Goal: Communication & Community: Ask a question

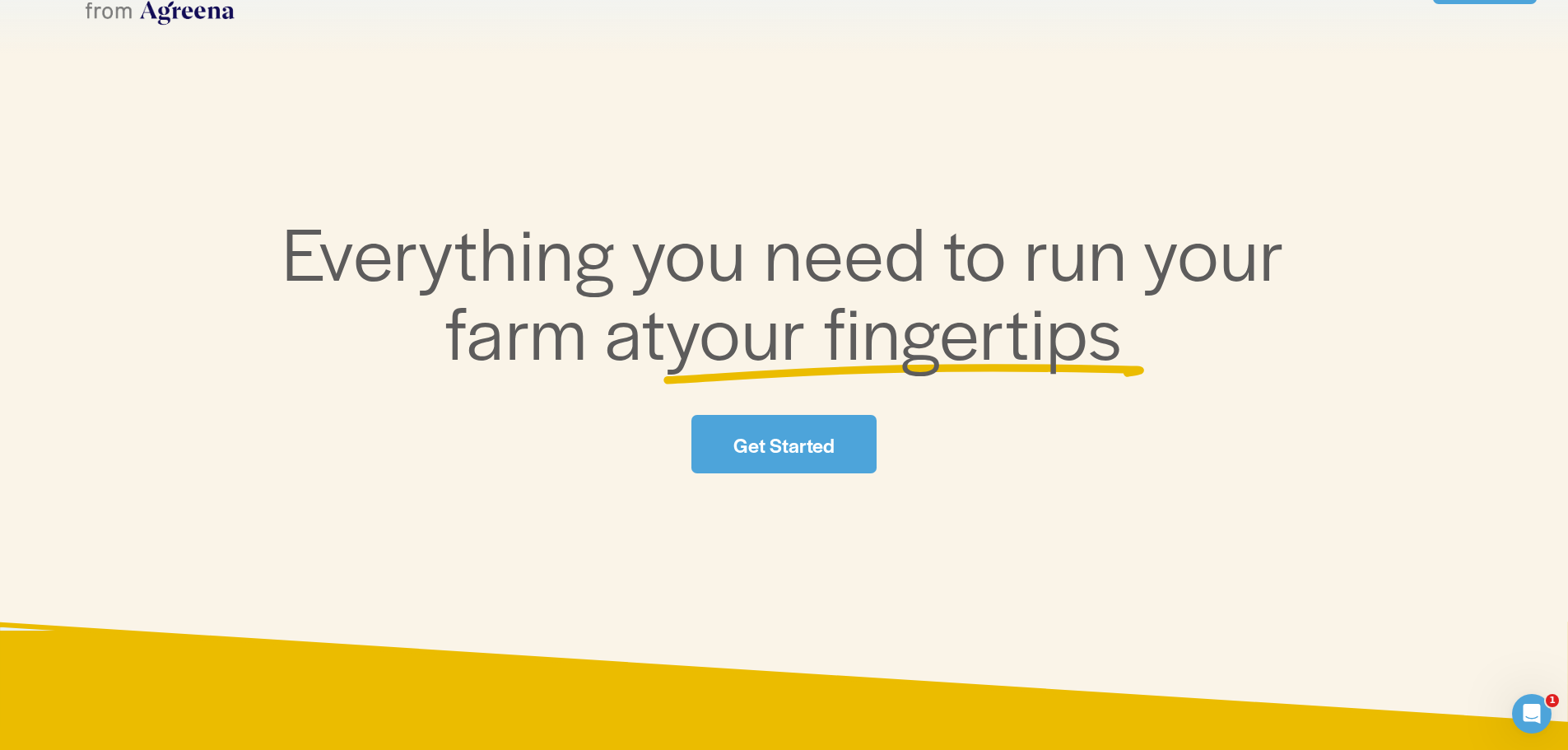
scroll to position [165, 0]
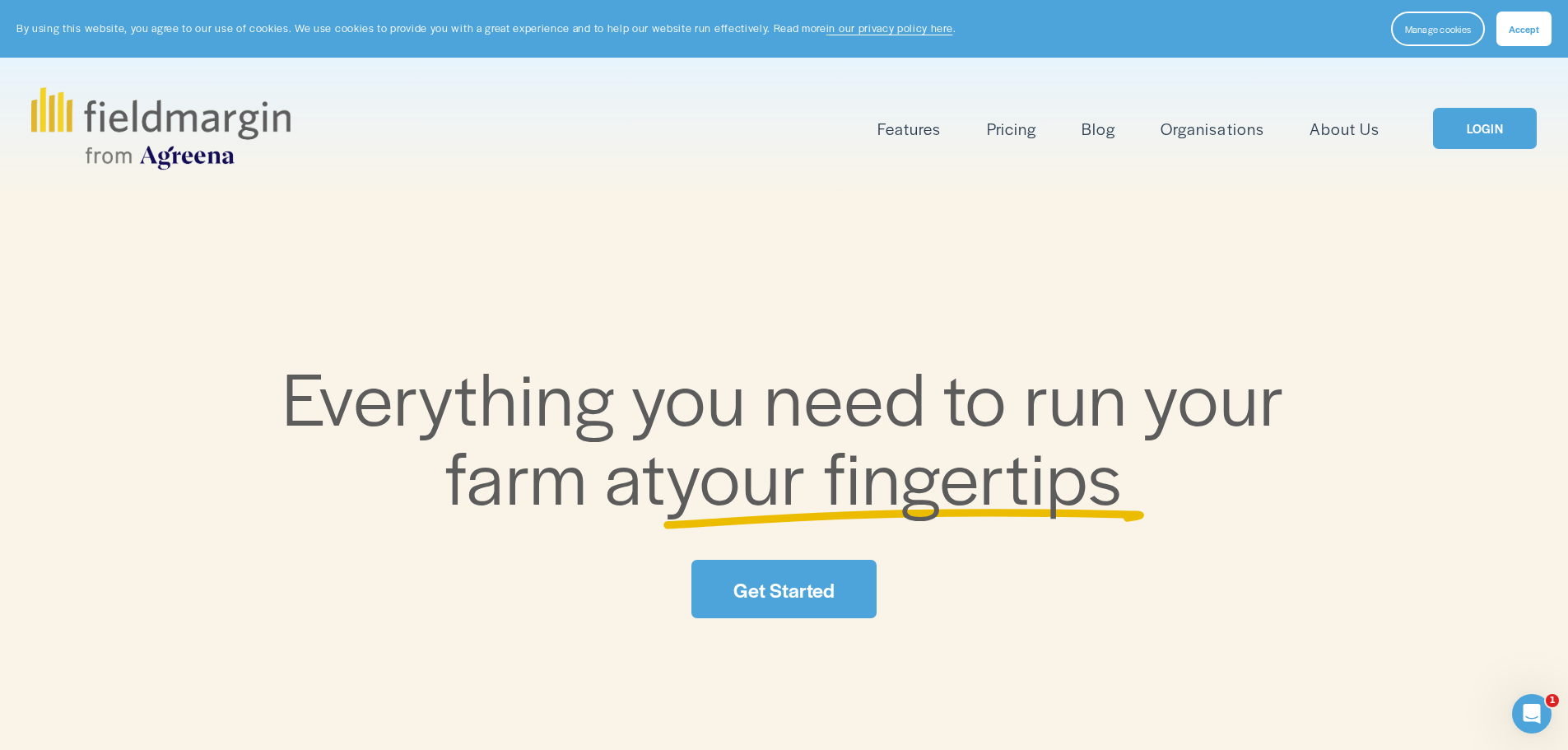
click at [1482, 142] on link "LOGIN" at bounding box center [1485, 129] width 104 height 42
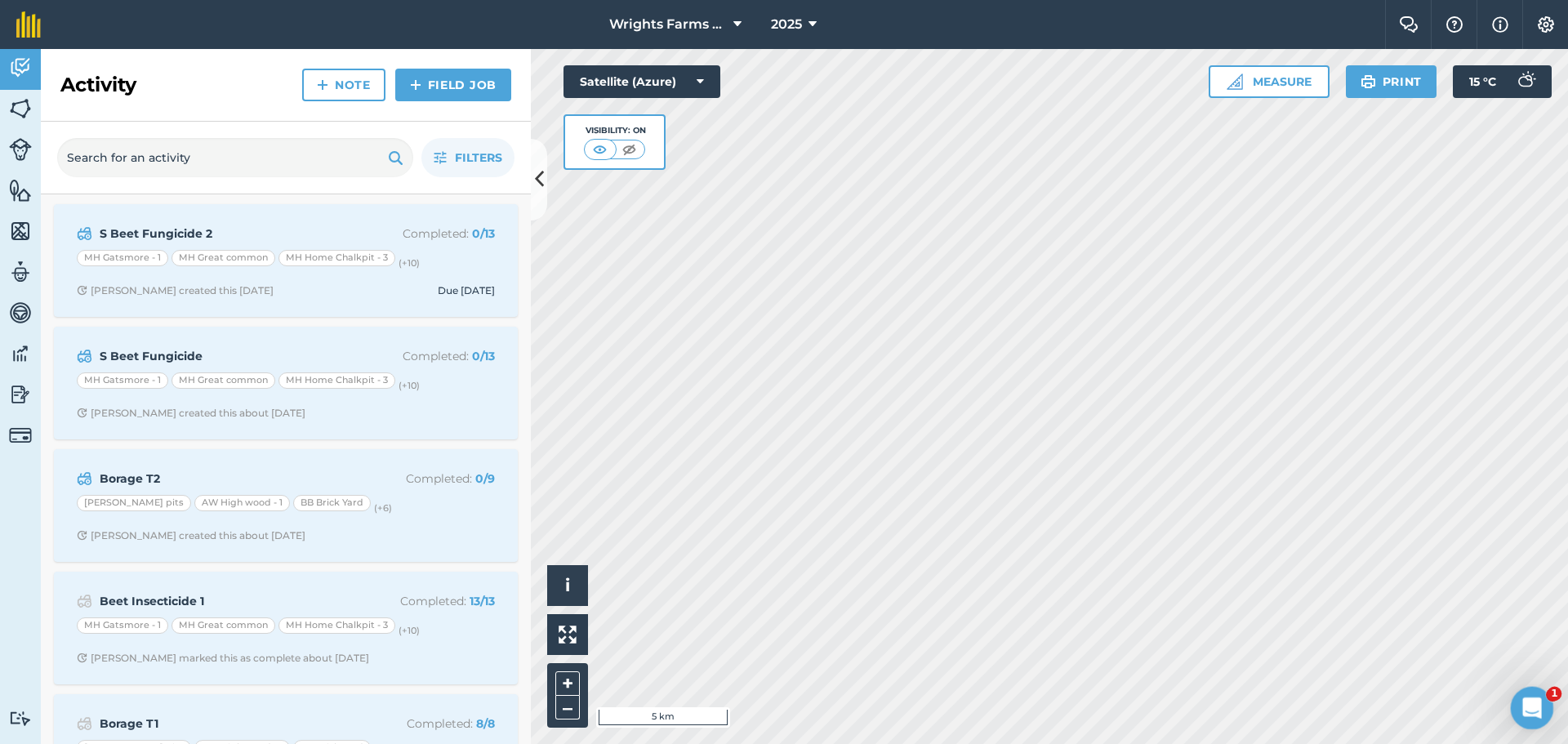
click at [1522, 702] on icon "Open Intercom Messenger" at bounding box center [1529, 706] width 27 height 27
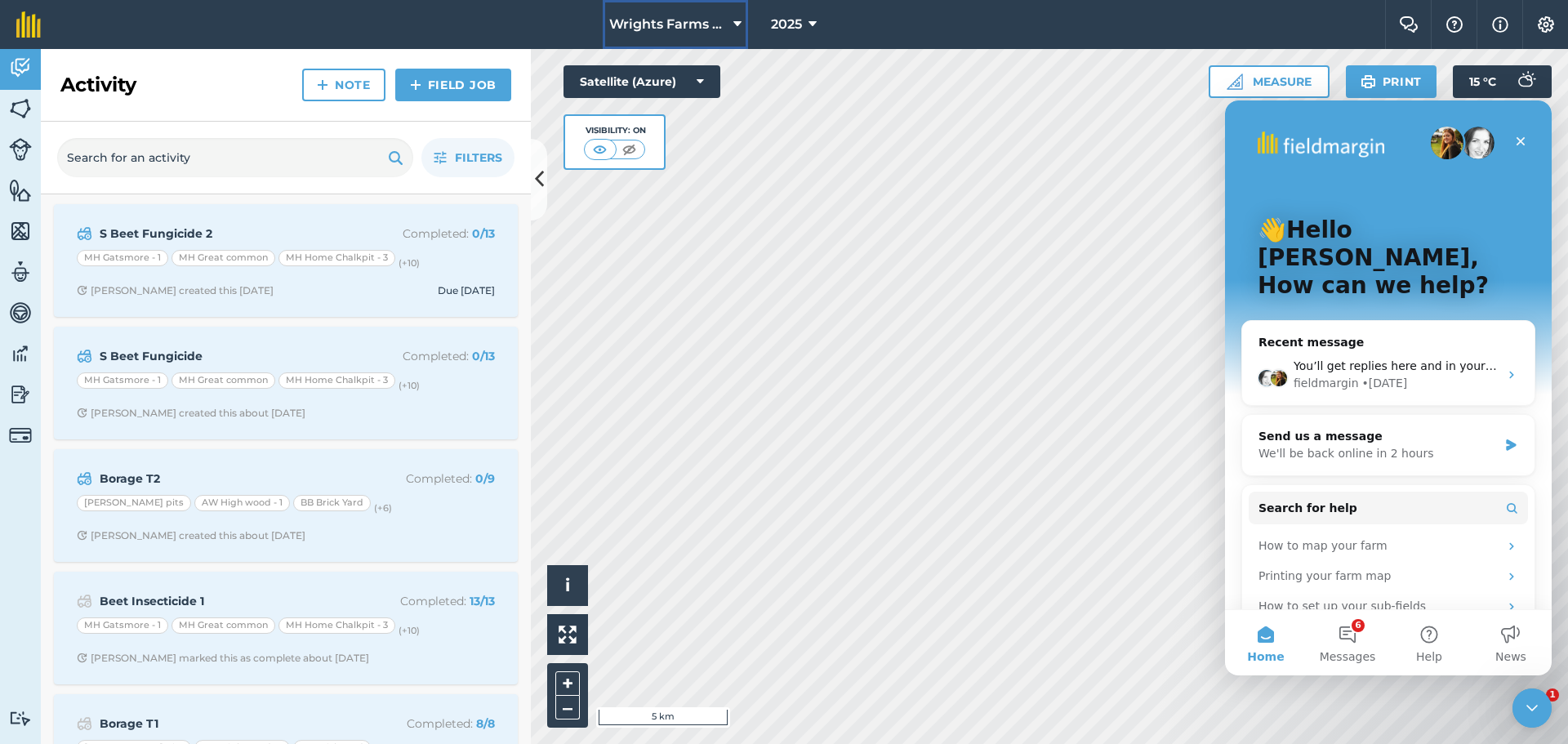
click at [735, 25] on icon at bounding box center [738, 24] width 8 height 19
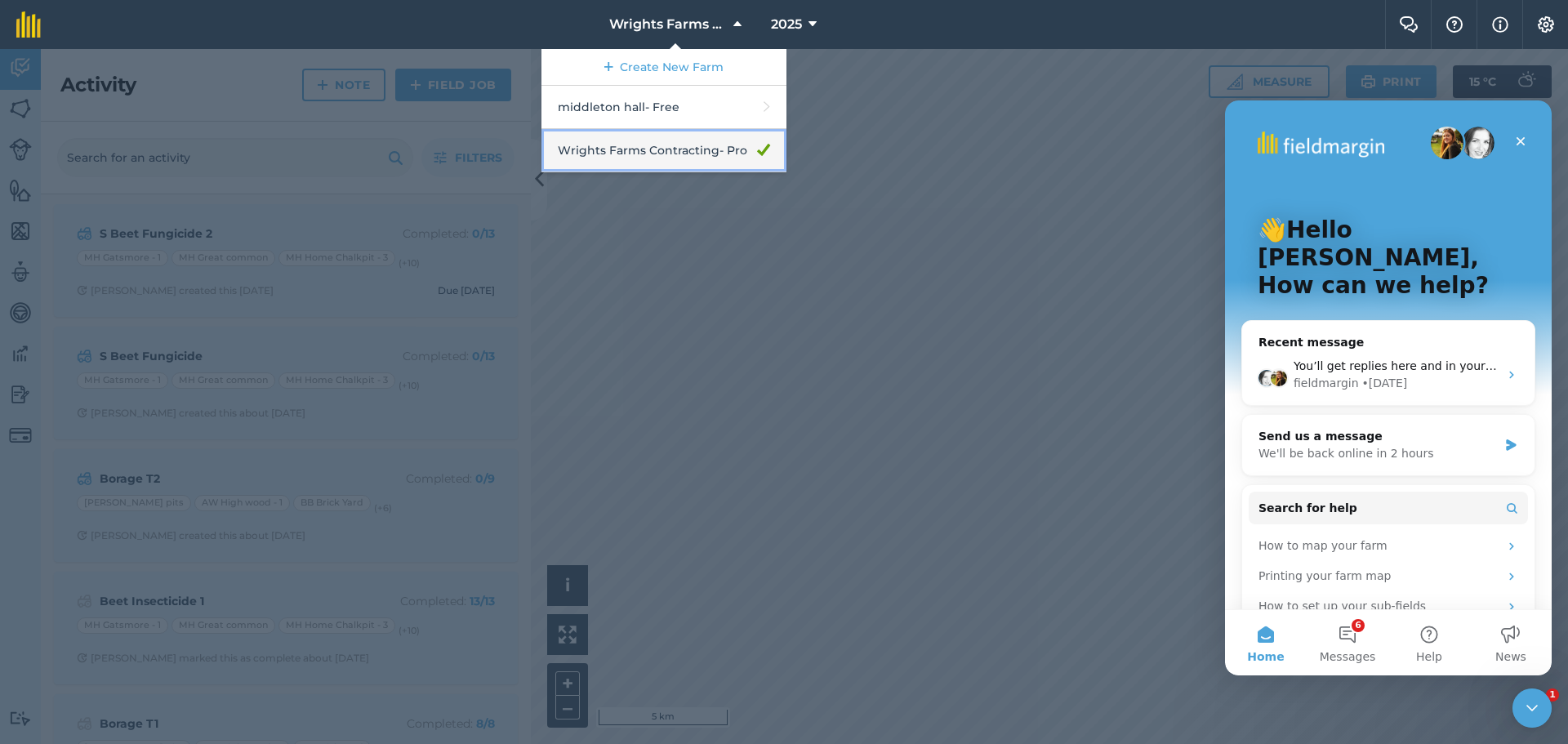
click at [623, 153] on link "Wrights Farms Contracting - Pro" at bounding box center [664, 151] width 245 height 44
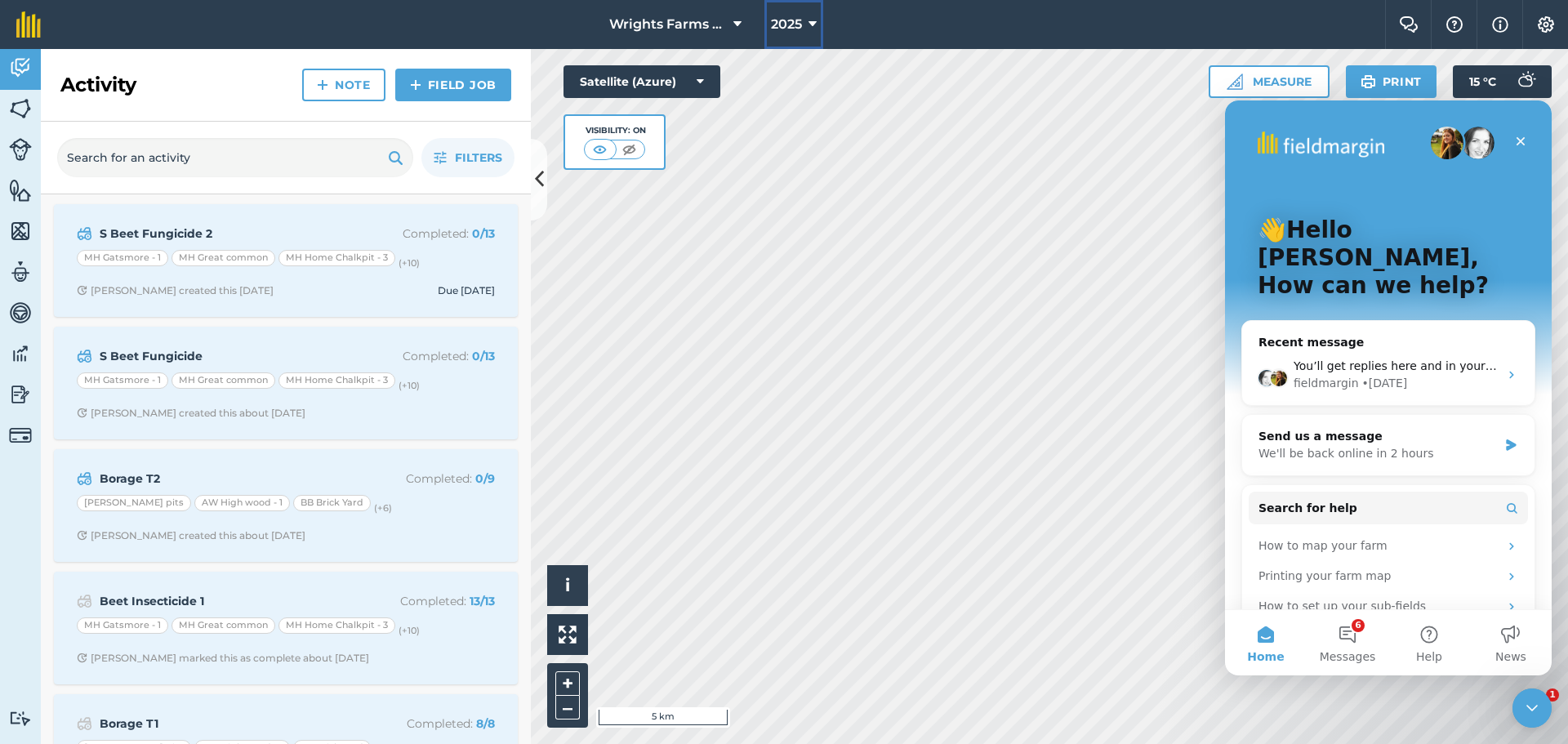
click at [812, 23] on icon at bounding box center [813, 24] width 8 height 19
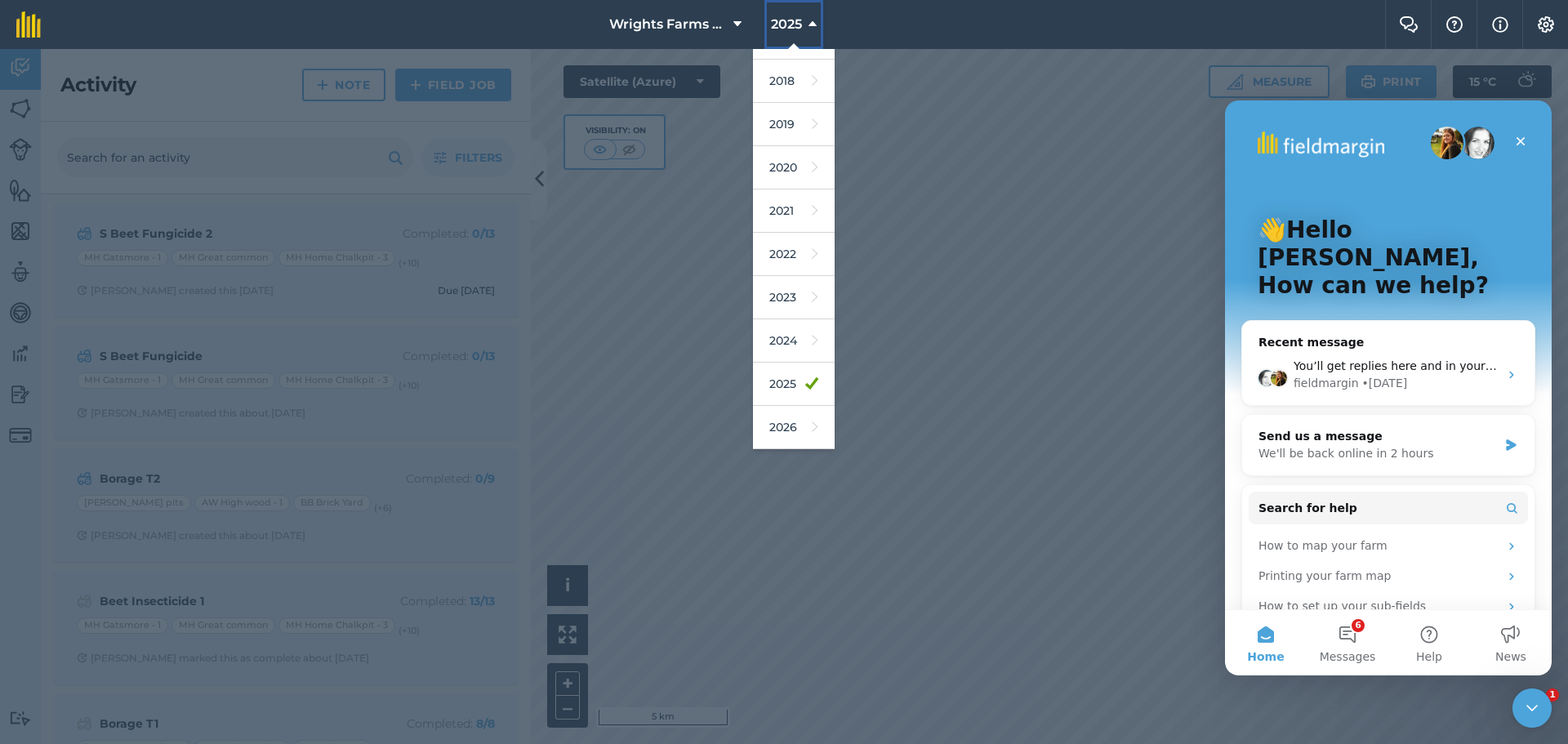
scroll to position [65, 0]
click at [1347, 627] on button "6 Messages" at bounding box center [1347, 643] width 81 height 65
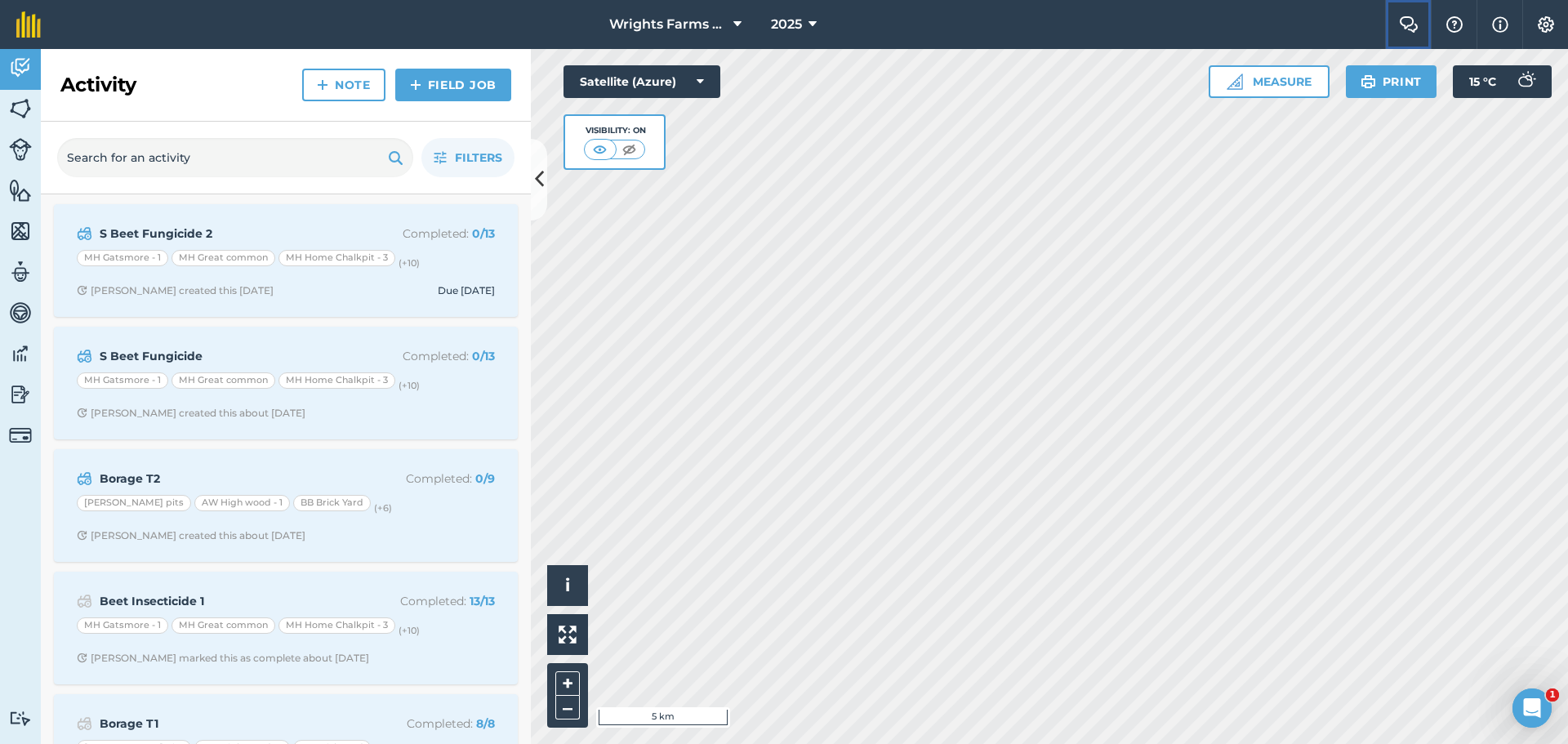
click at [1412, 25] on img at bounding box center [1408, 23] width 19 height 16
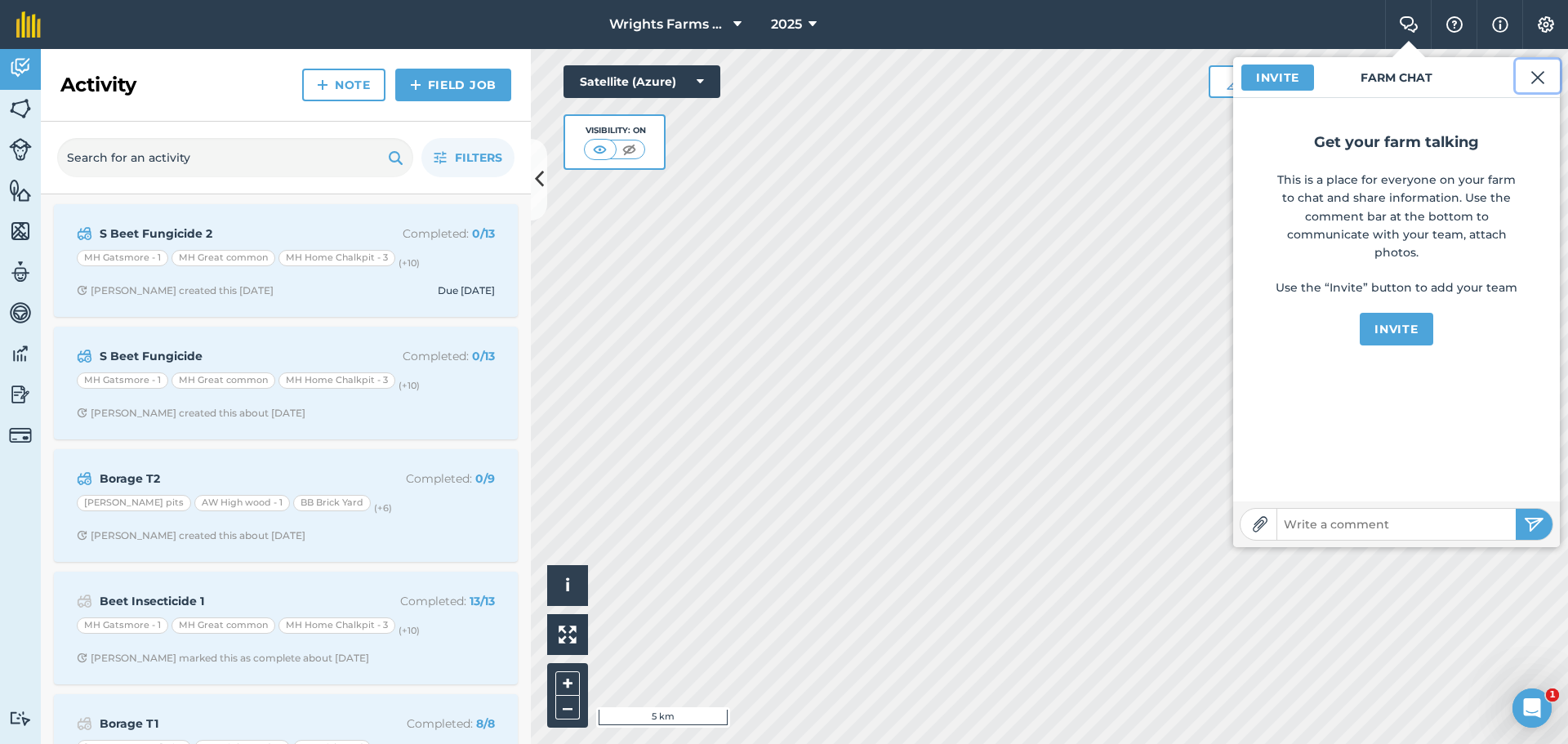
click at [1529, 76] on button at bounding box center [1538, 75] width 44 height 33
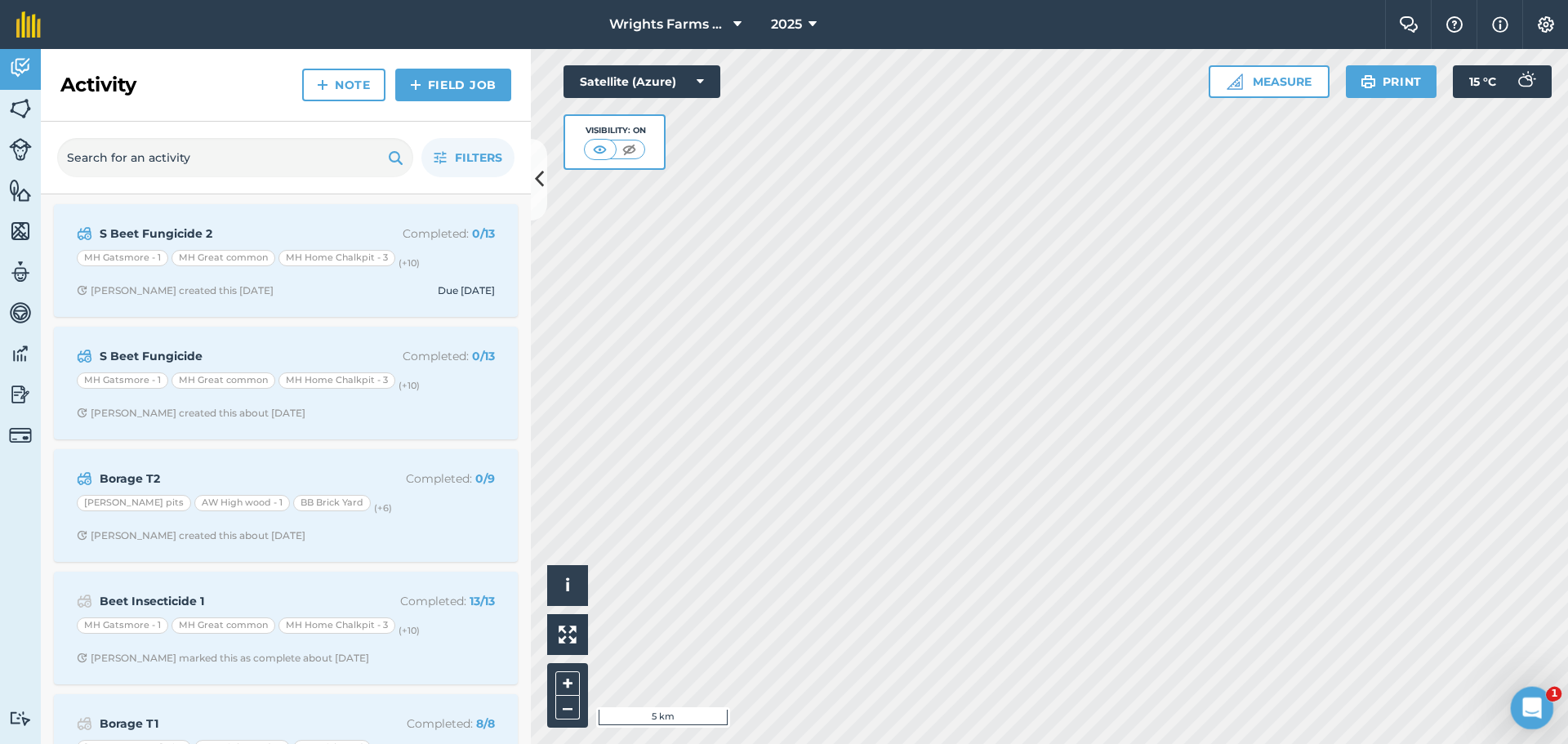
click at [1526, 714] on icon "Open Intercom Messenger" at bounding box center [1529, 706] width 27 height 27
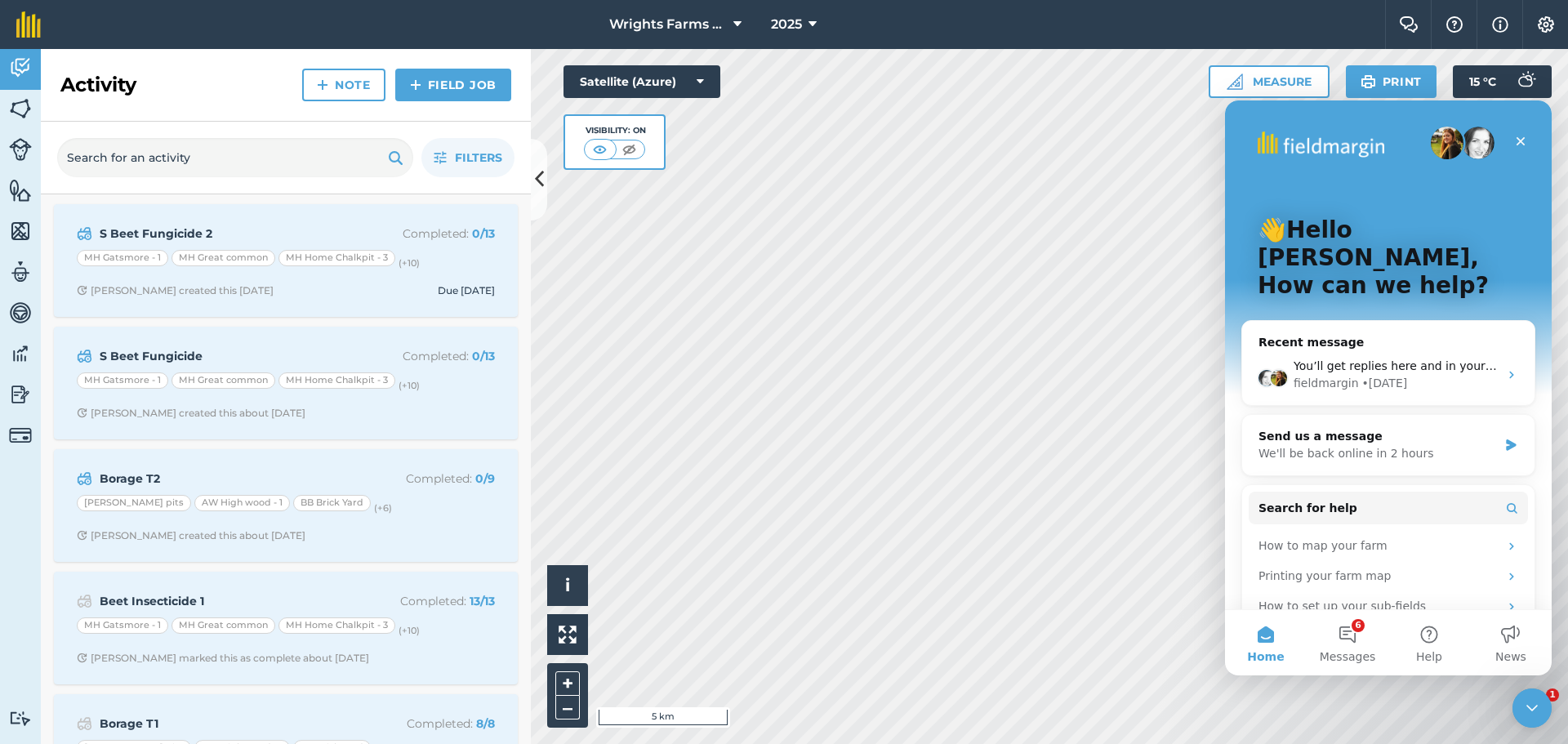
click at [13, 438] on img at bounding box center [20, 434] width 23 height 23
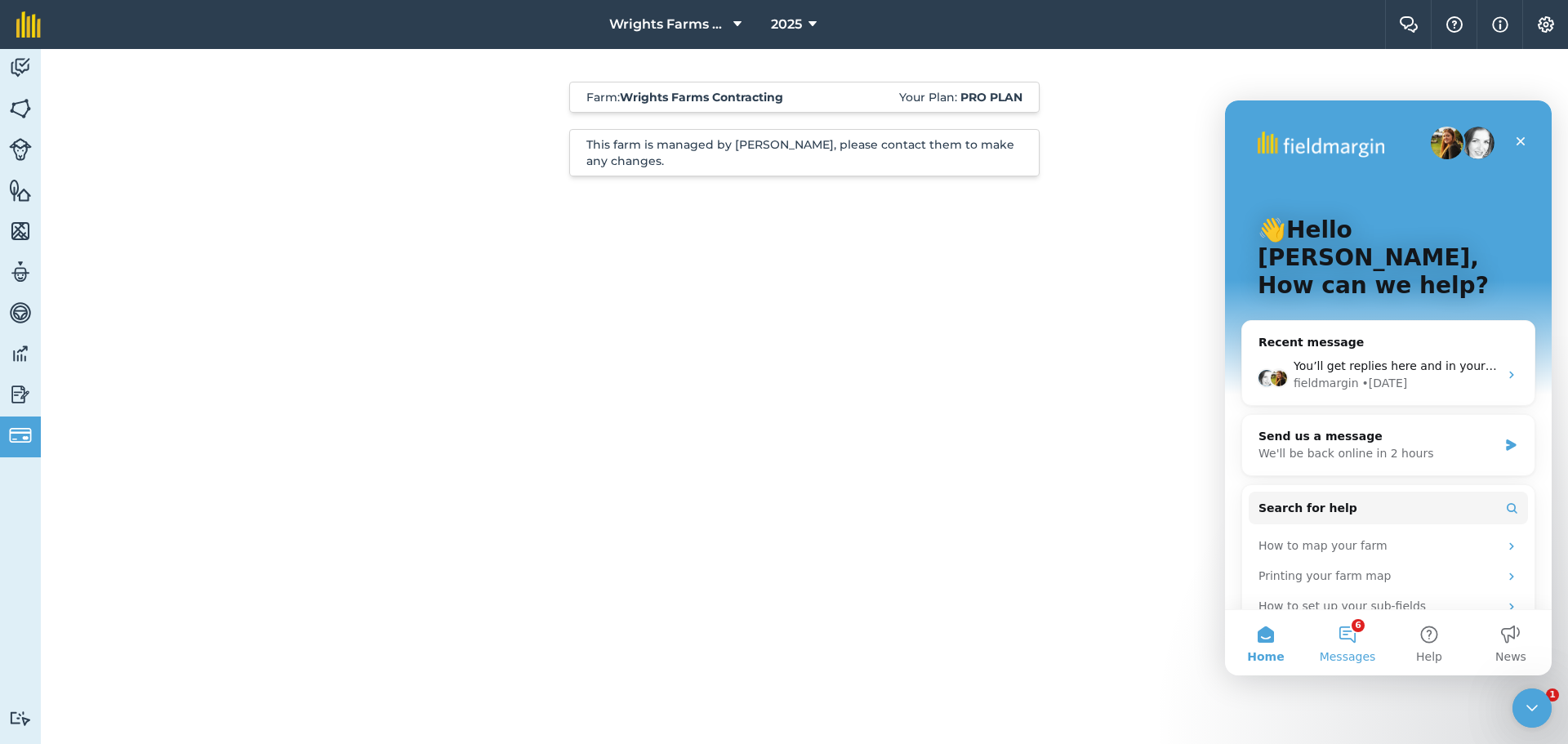
click at [1345, 633] on button "6 Messages" at bounding box center [1347, 643] width 81 height 65
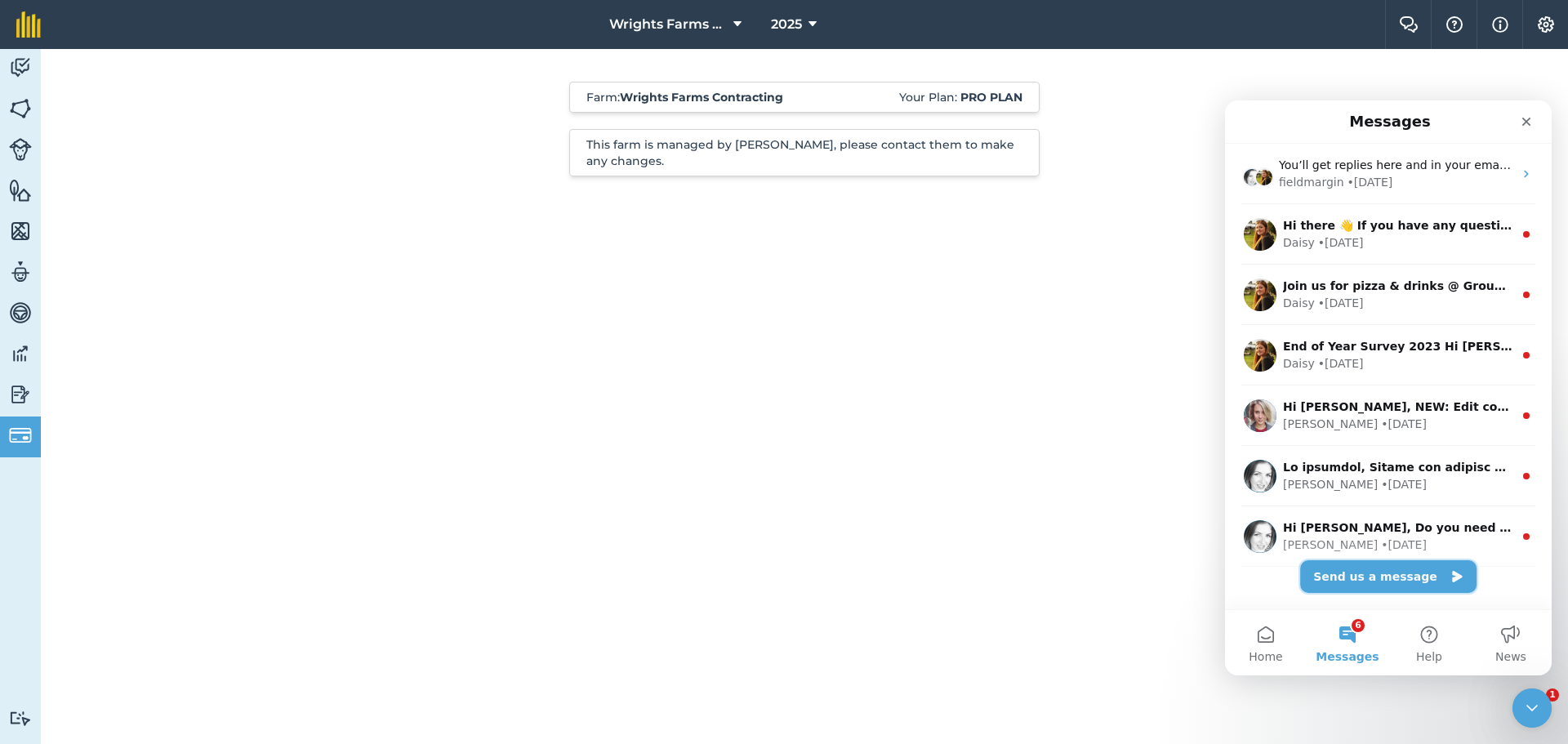
click at [1369, 576] on button "Send us a message" at bounding box center [1388, 576] width 176 height 33
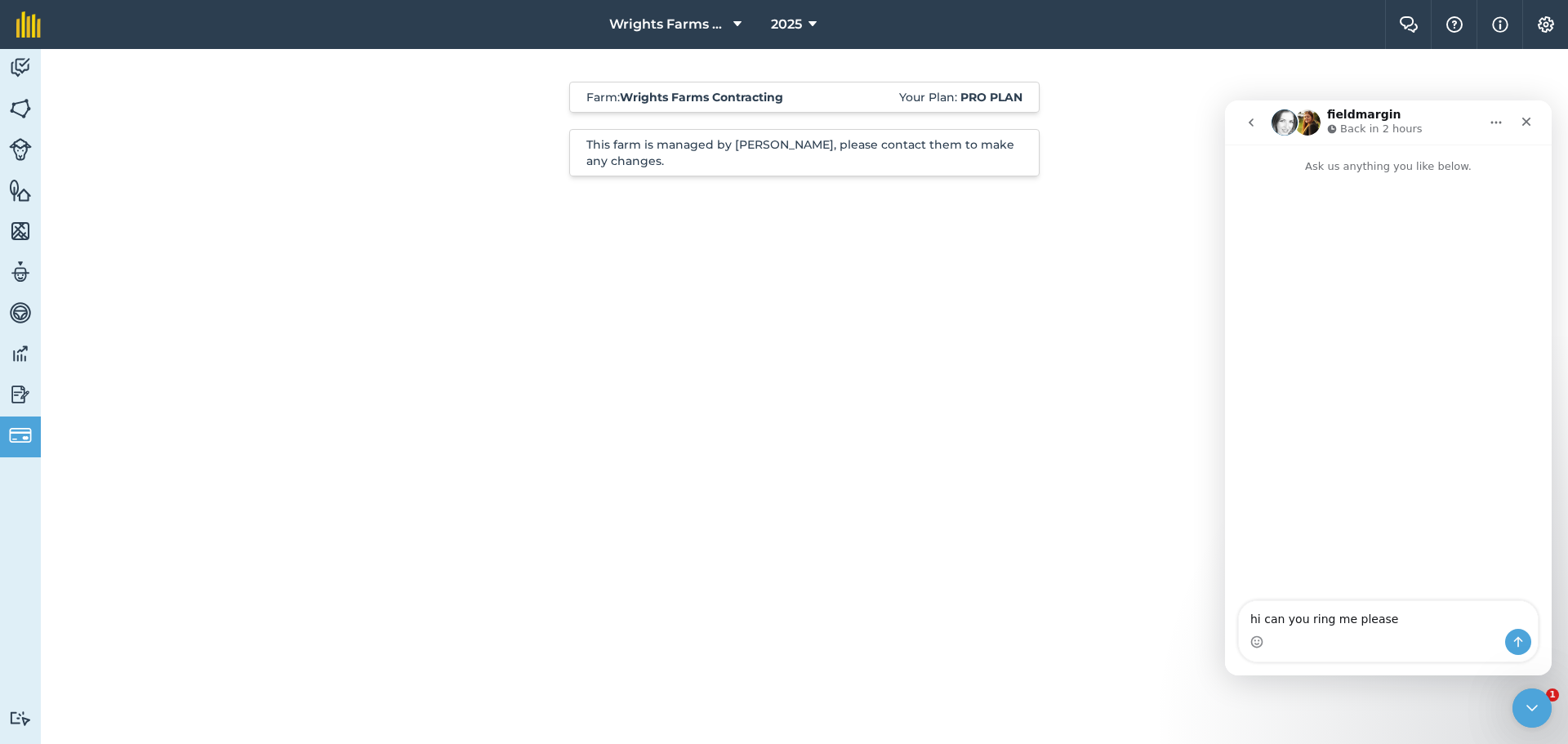
type textarea "hi can you ring me please"
type textarea "i h"
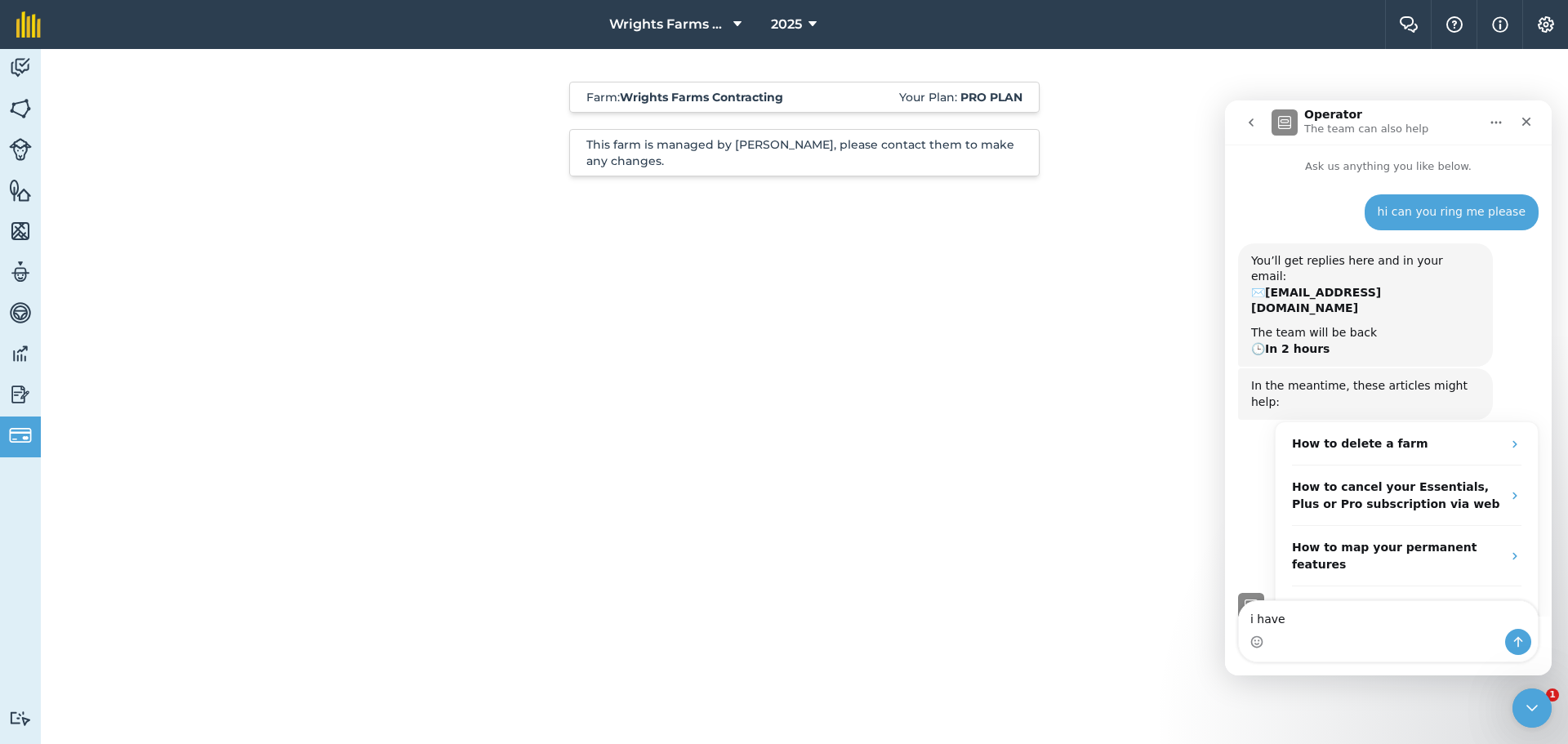
type textarea "i have"
